Goal: Find specific page/section: Find specific page/section

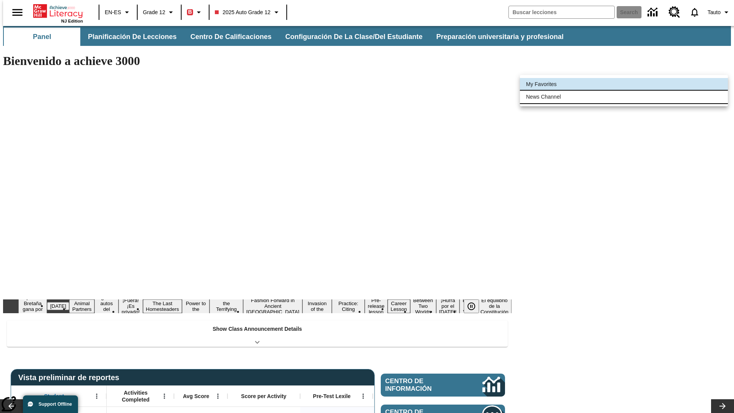
click at [624, 97] on li "News Channel" at bounding box center [624, 97] width 208 height 13
type input "120"
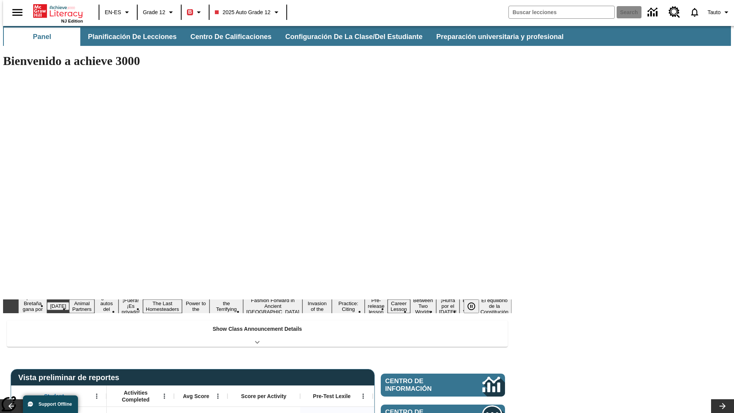
scroll to position [46, 0]
